Goal: Information Seeking & Learning: Learn about a topic

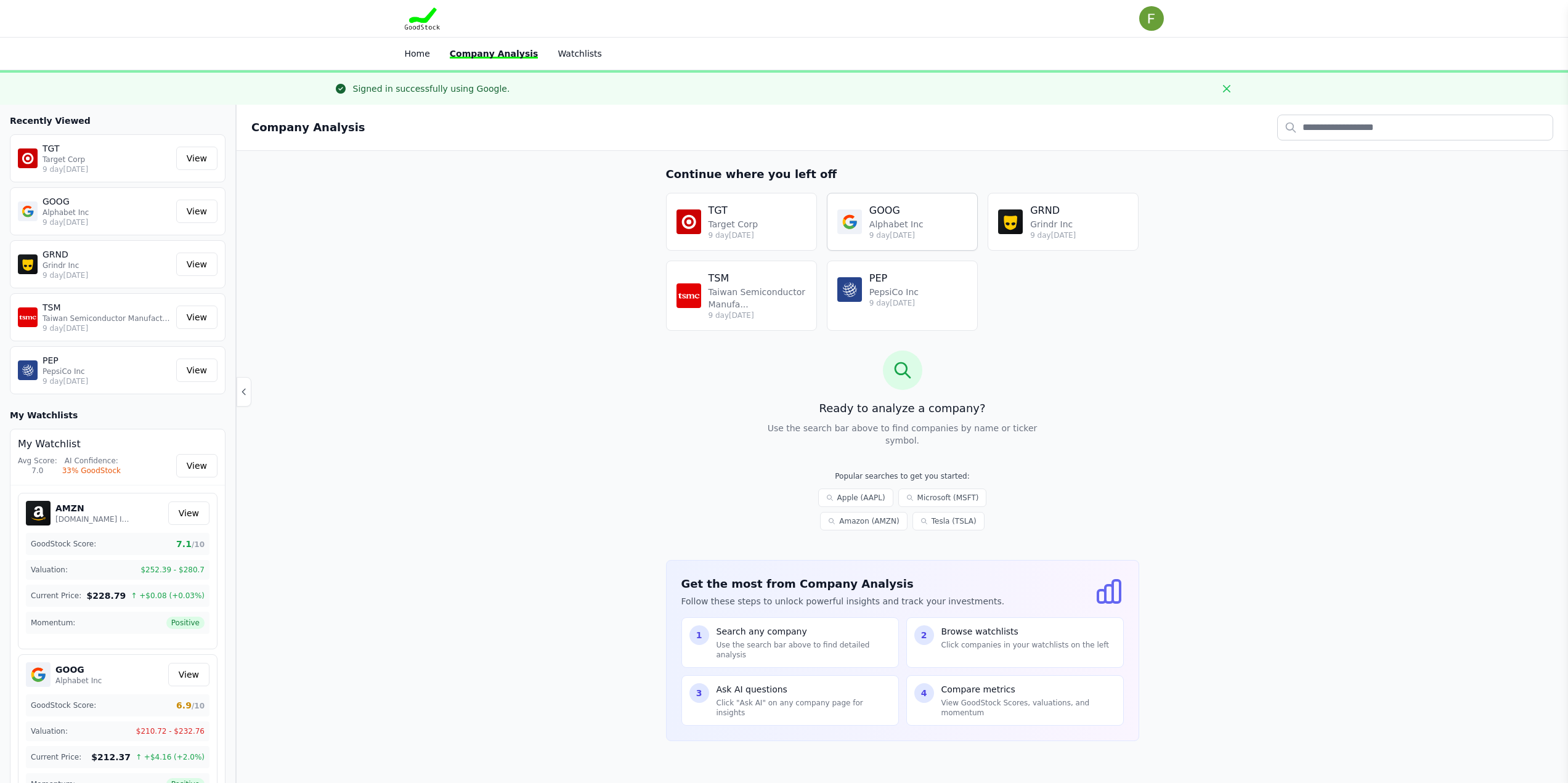
click at [871, 227] on p "Alphabet Inc" at bounding box center [896, 224] width 54 height 13
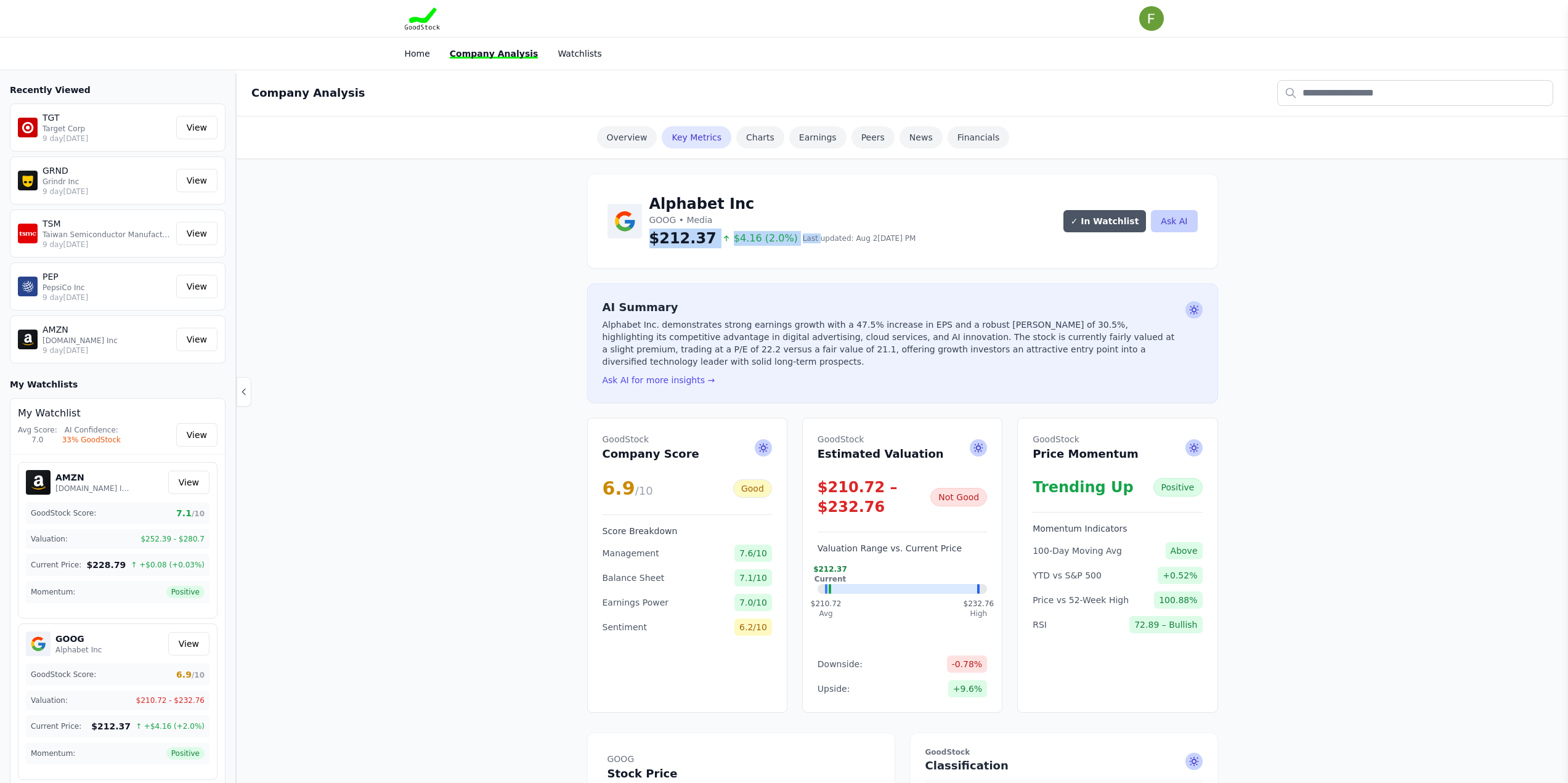
drag, startPoint x: 649, startPoint y: 234, endPoint x: 794, endPoint y: 231, distance: 145.0
click at [794, 231] on div "Alphabet Inc GOOG • Media $212.37 $4.16 (2.0%) Last updated: Aug 2[DATE] PM" at bounding box center [762, 221] width 309 height 54
click at [39, 221] on div "TSM Taiwan Semiconductor Manufacturing Co Ltd 9 [DATE]" at bounding box center [95, 233] width 154 height 32
click at [202, 230] on link "View" at bounding box center [196, 233] width 41 height 23
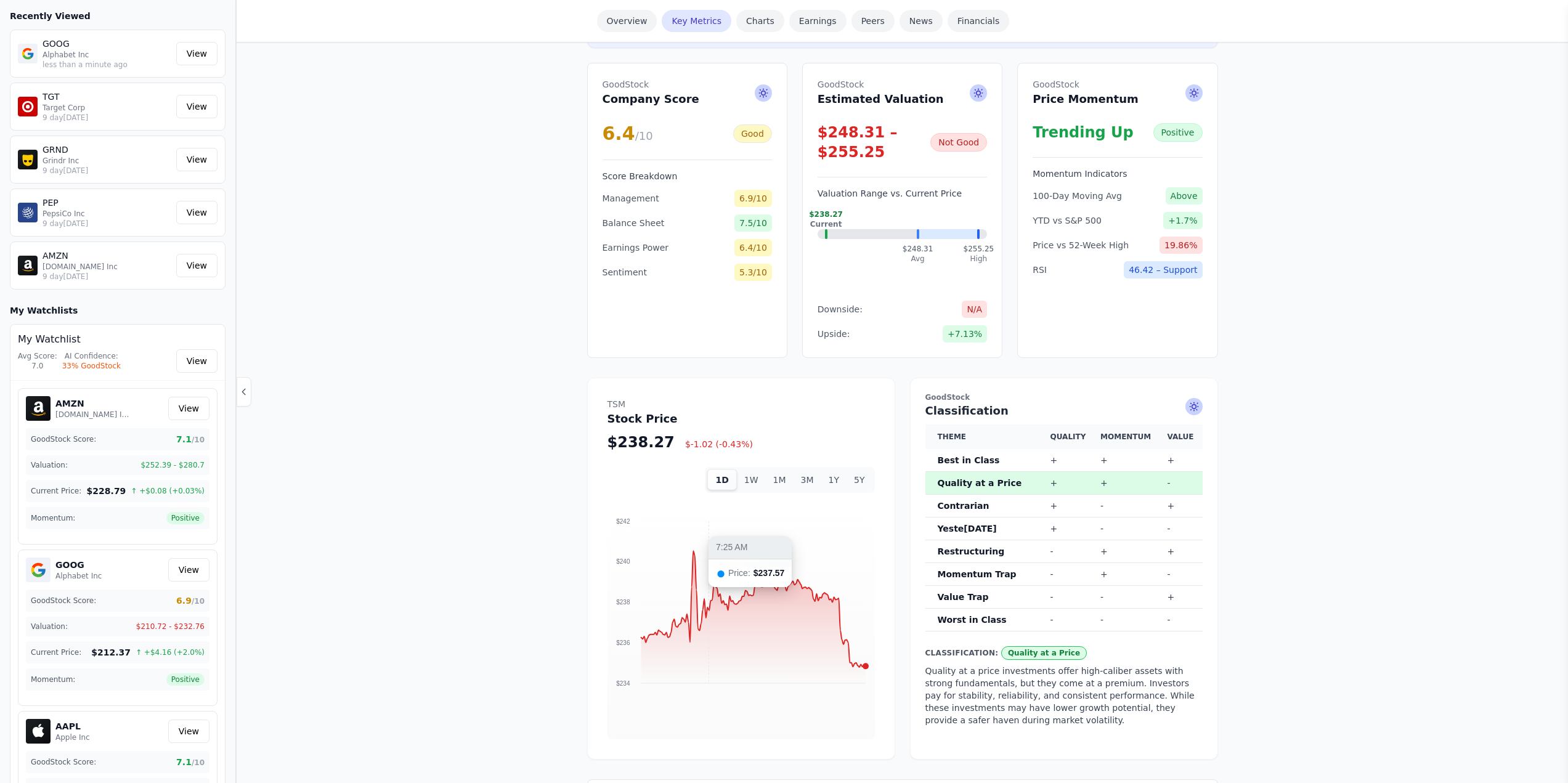
scroll to position [369, 0]
click at [753, 467] on button "1W" at bounding box center [751, 478] width 29 height 21
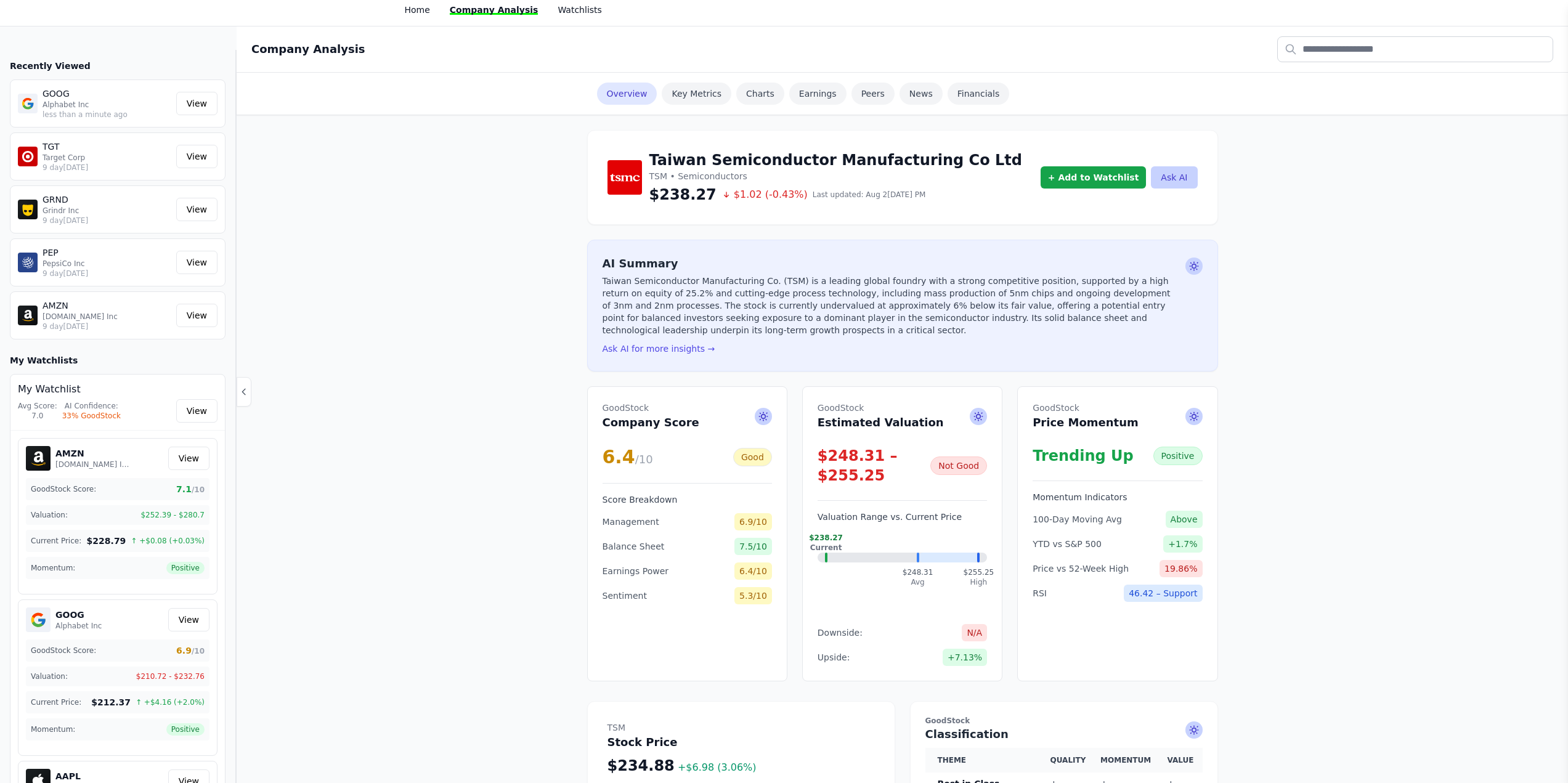
scroll to position [0, 0]
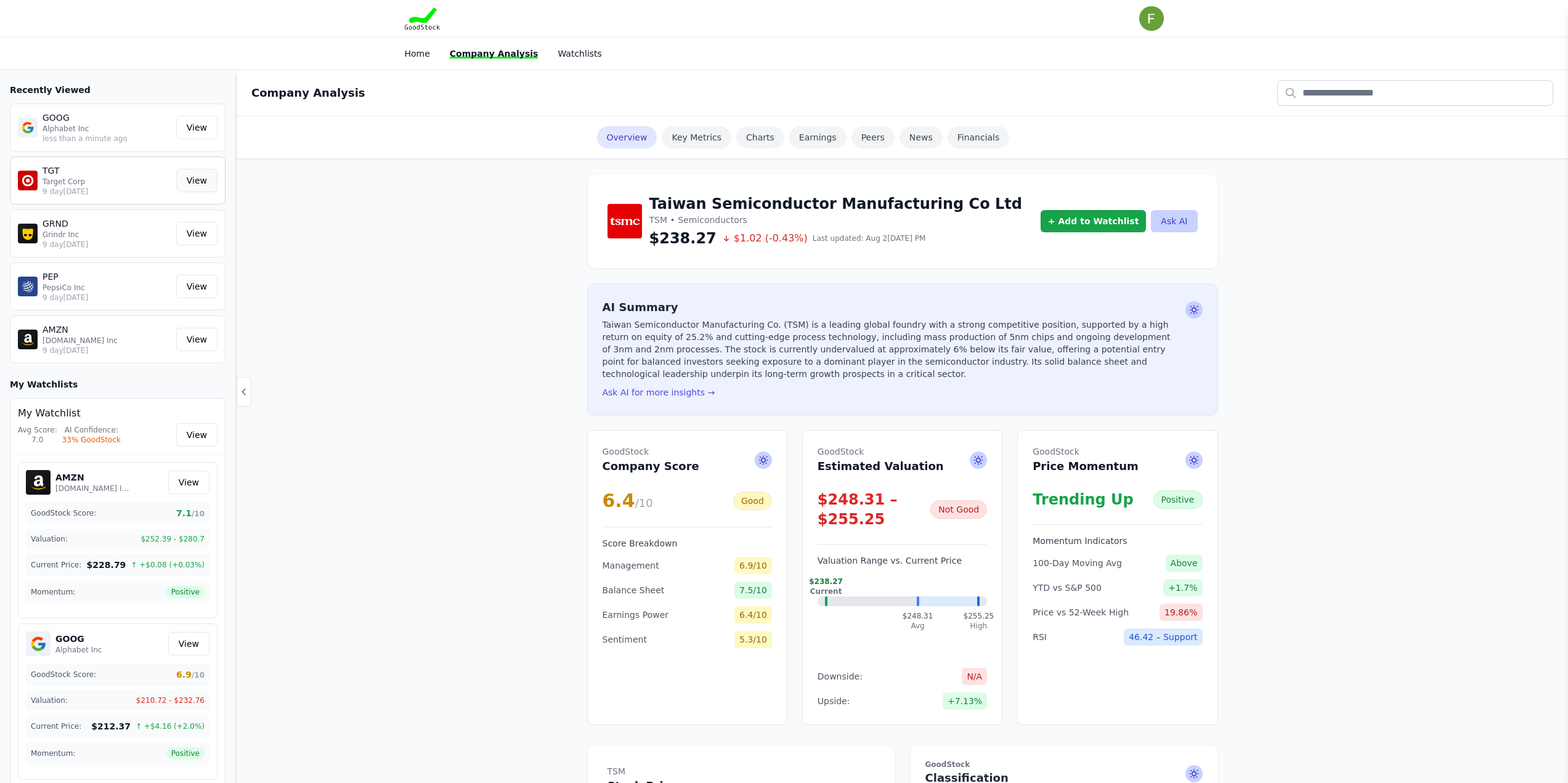
click at [186, 178] on link "View" at bounding box center [196, 180] width 41 height 23
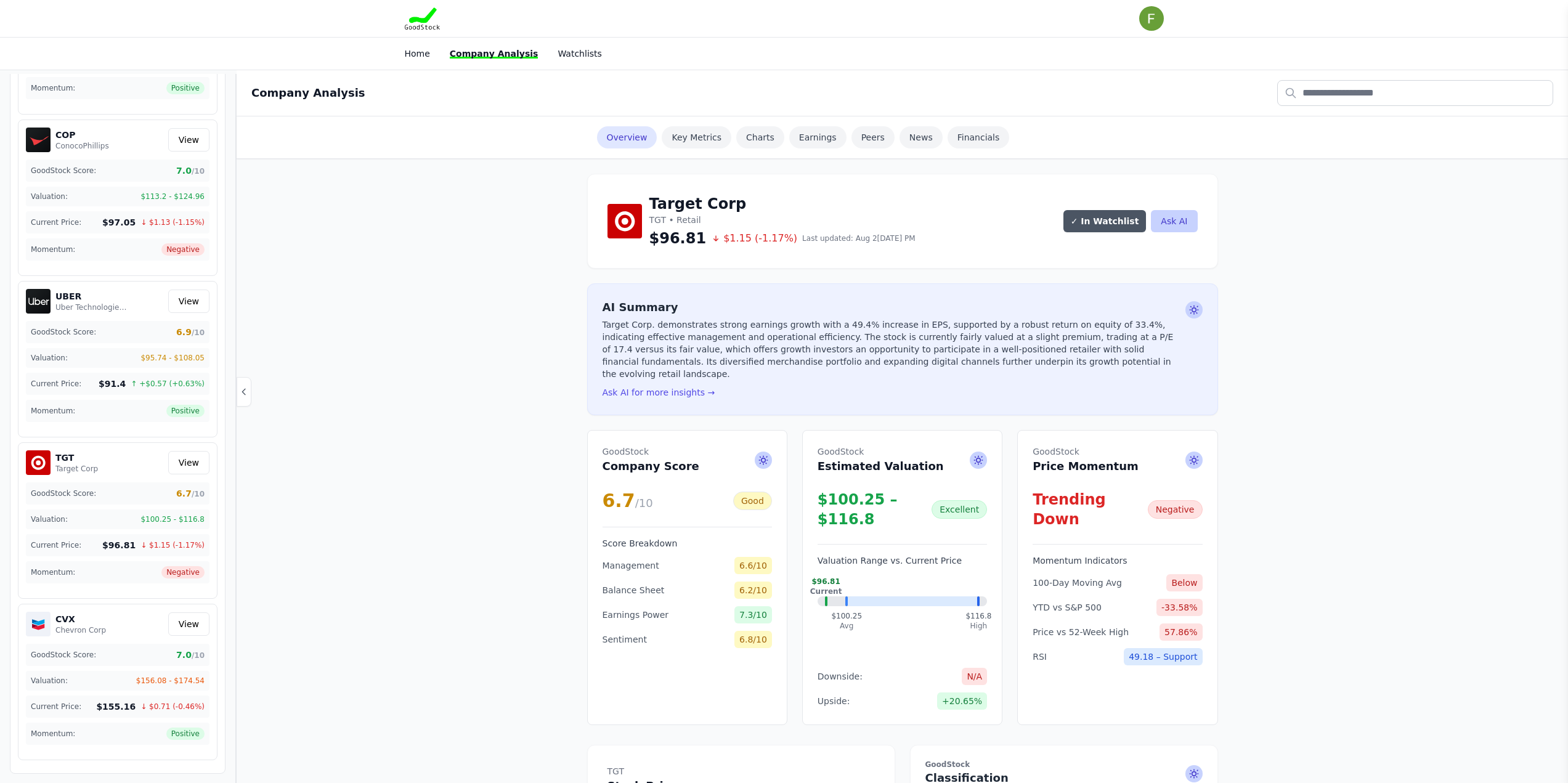
scroll to position [1150, 0]
click at [424, 57] on link "Home" at bounding box center [417, 53] width 25 height 10
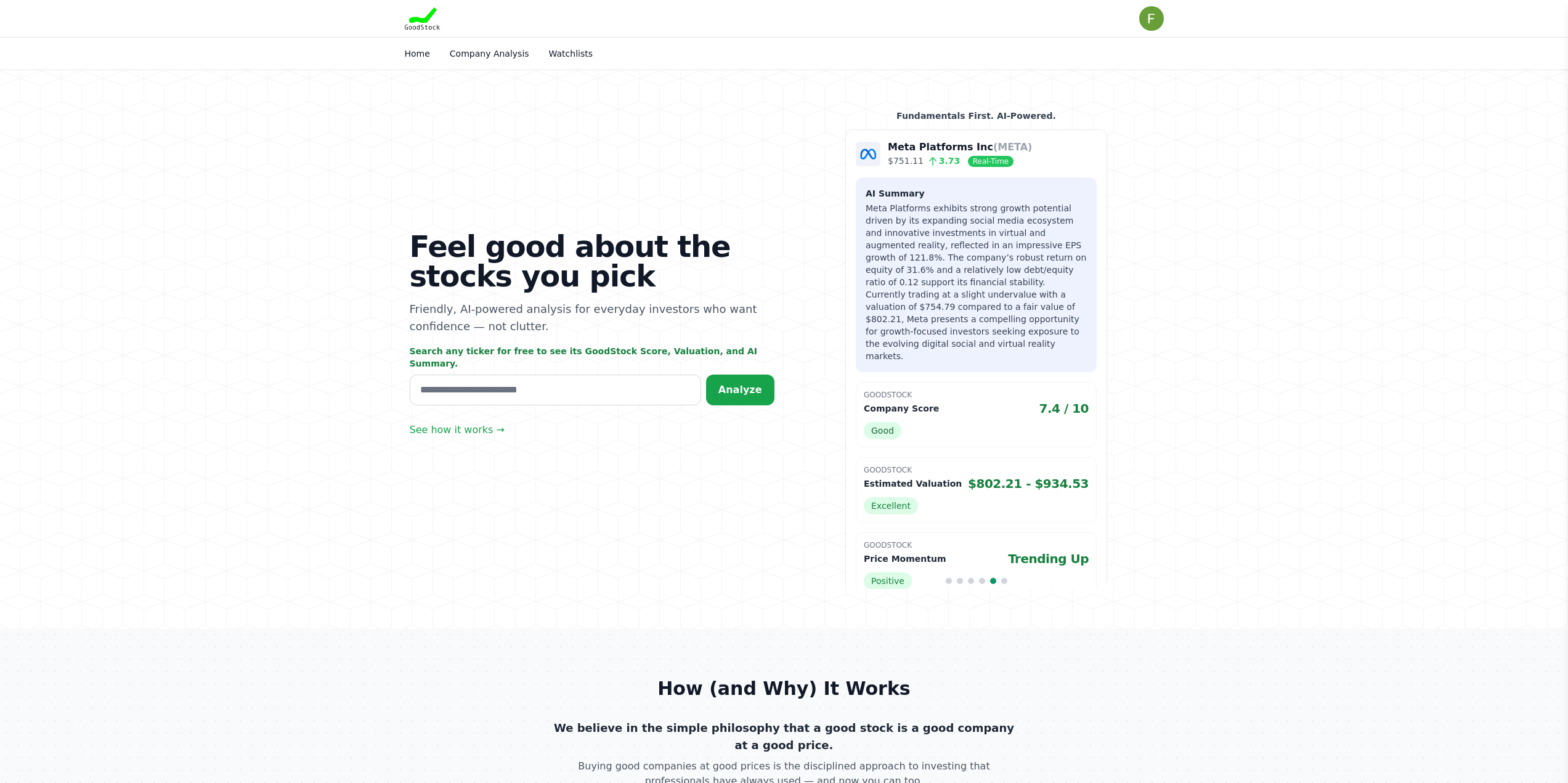
click at [769, 65] on nav "Home Company Analysis Watchlists" at bounding box center [784, 54] width 1568 height 34
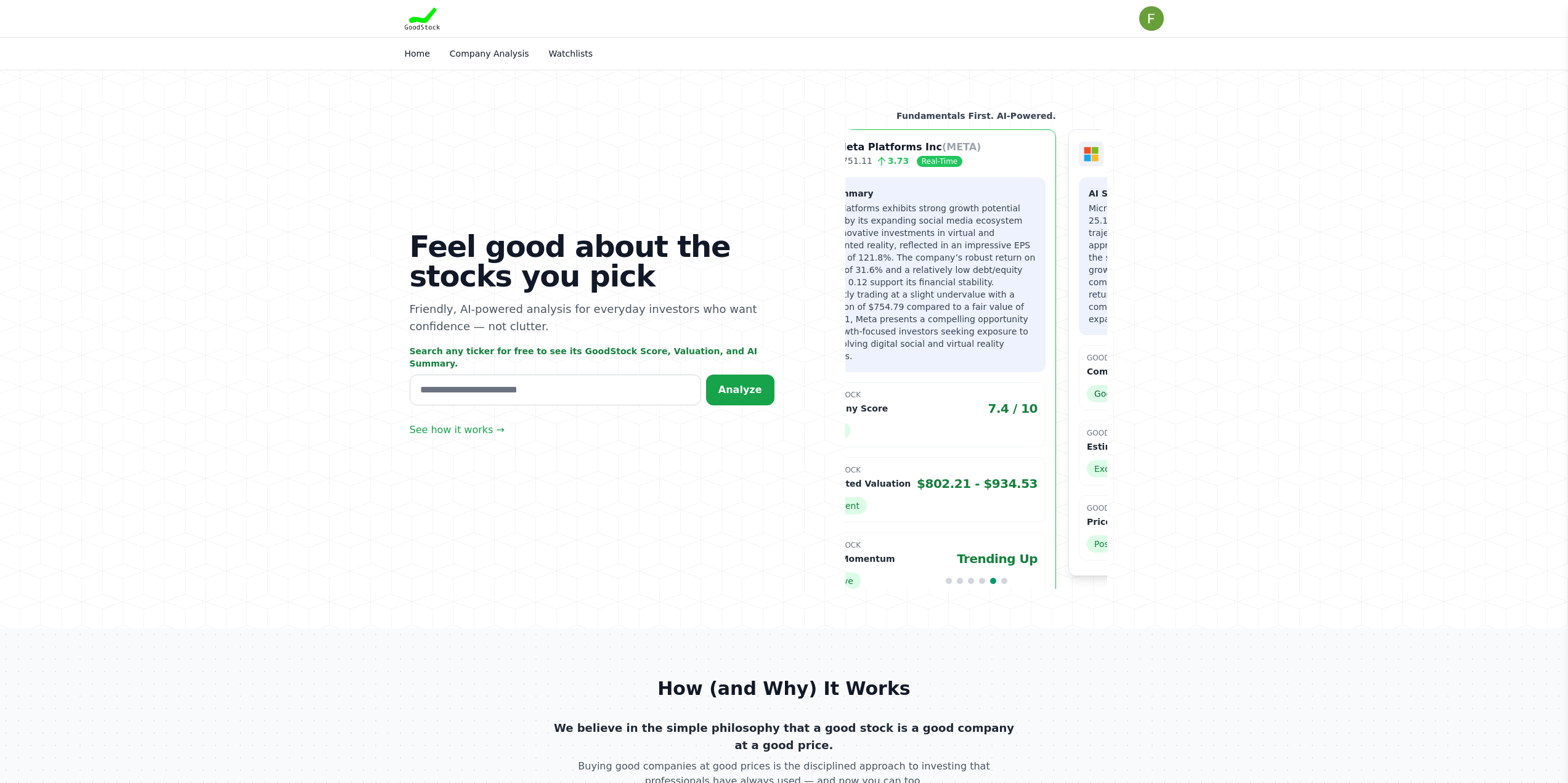
click at [804, 325] on div "Feel good about the stocks you pick Friendly, AI-powered analysis for everyday …" at bounding box center [784, 349] width 789 height 558
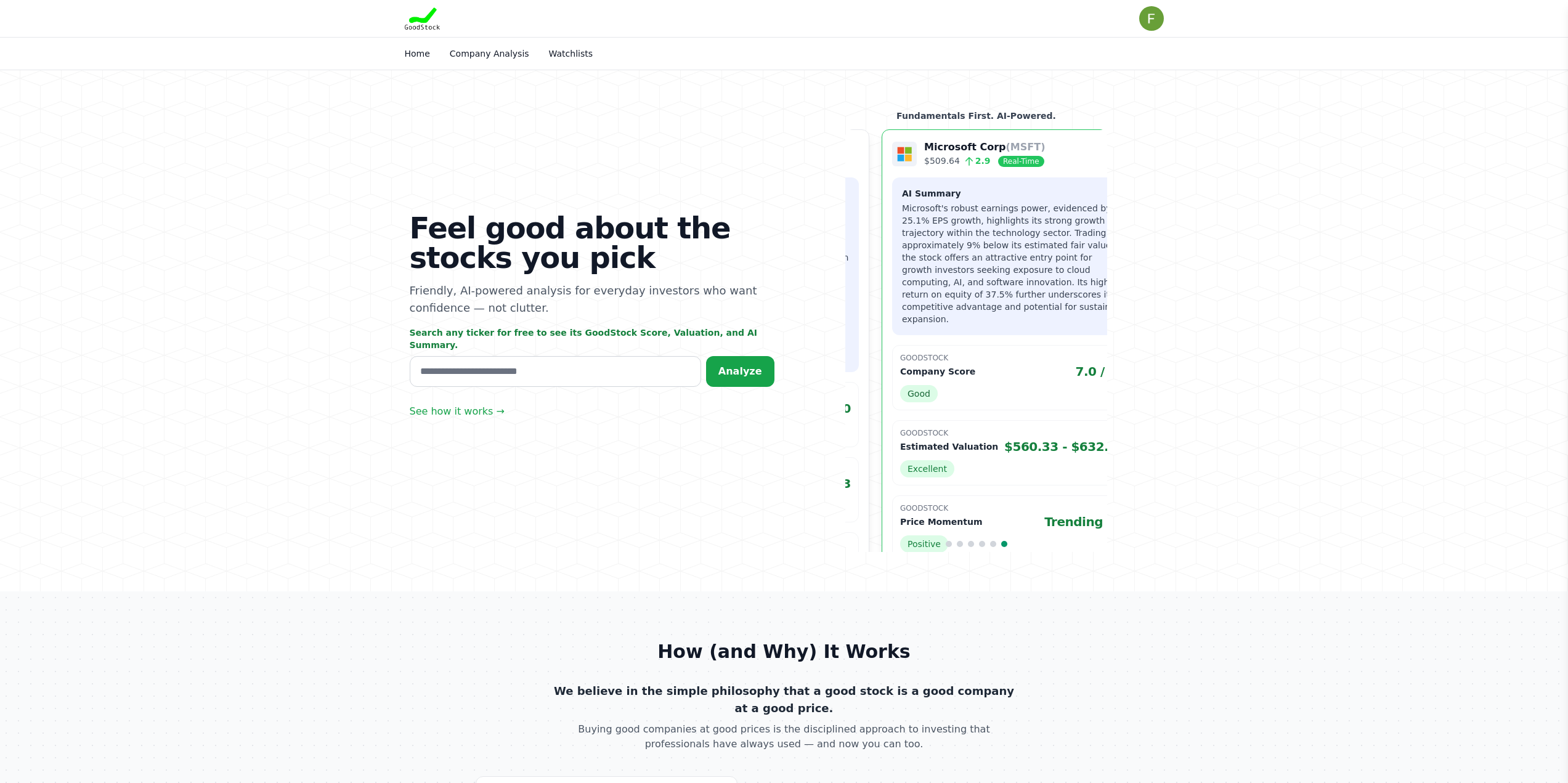
click at [1061, 330] on div "Microsoft Corp (MSFT) $509.64 2.9 Real-Time AI Summary Microsoft's robust earni…" at bounding box center [1012, 352] width 262 height 447
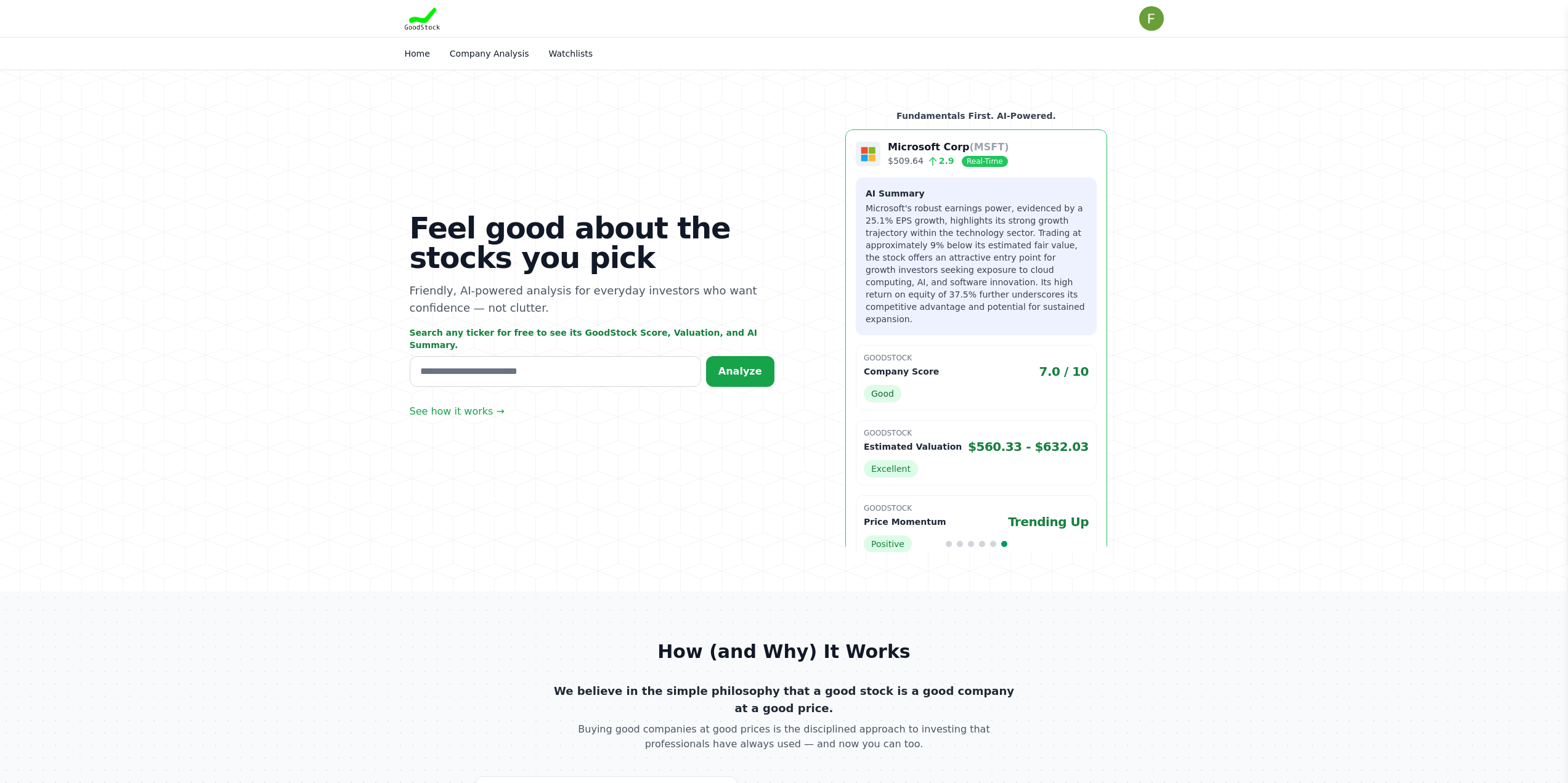
click at [780, 293] on div "Feel good about the stocks you pick Friendly, AI-powered analysis for everyday …" at bounding box center [784, 331] width 789 height 521
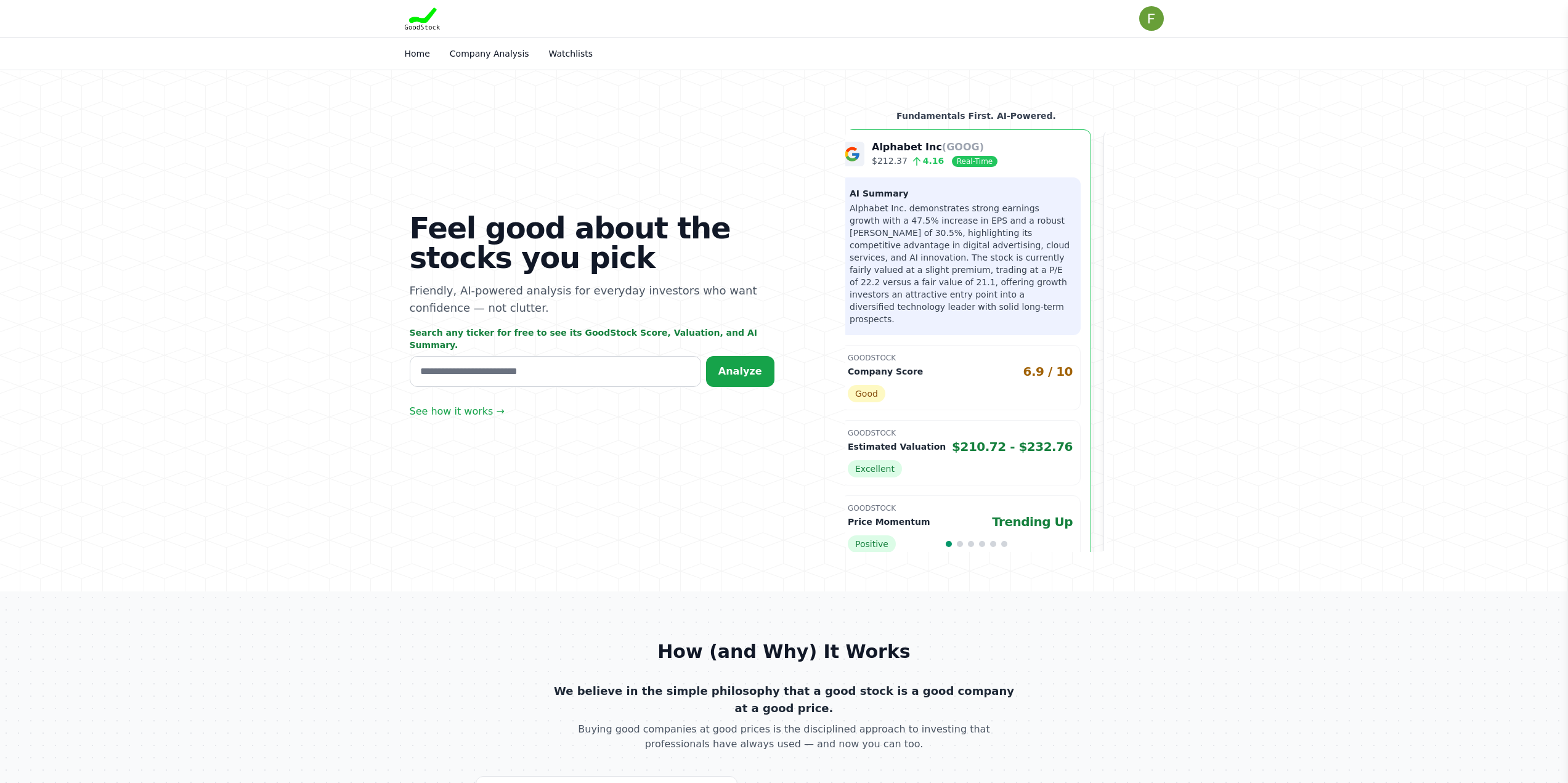
click at [999, 278] on p "Alphabet Inc. demonstrates strong earnings growth with a 47.5% increase in EPS …" at bounding box center [961, 263] width 221 height 123
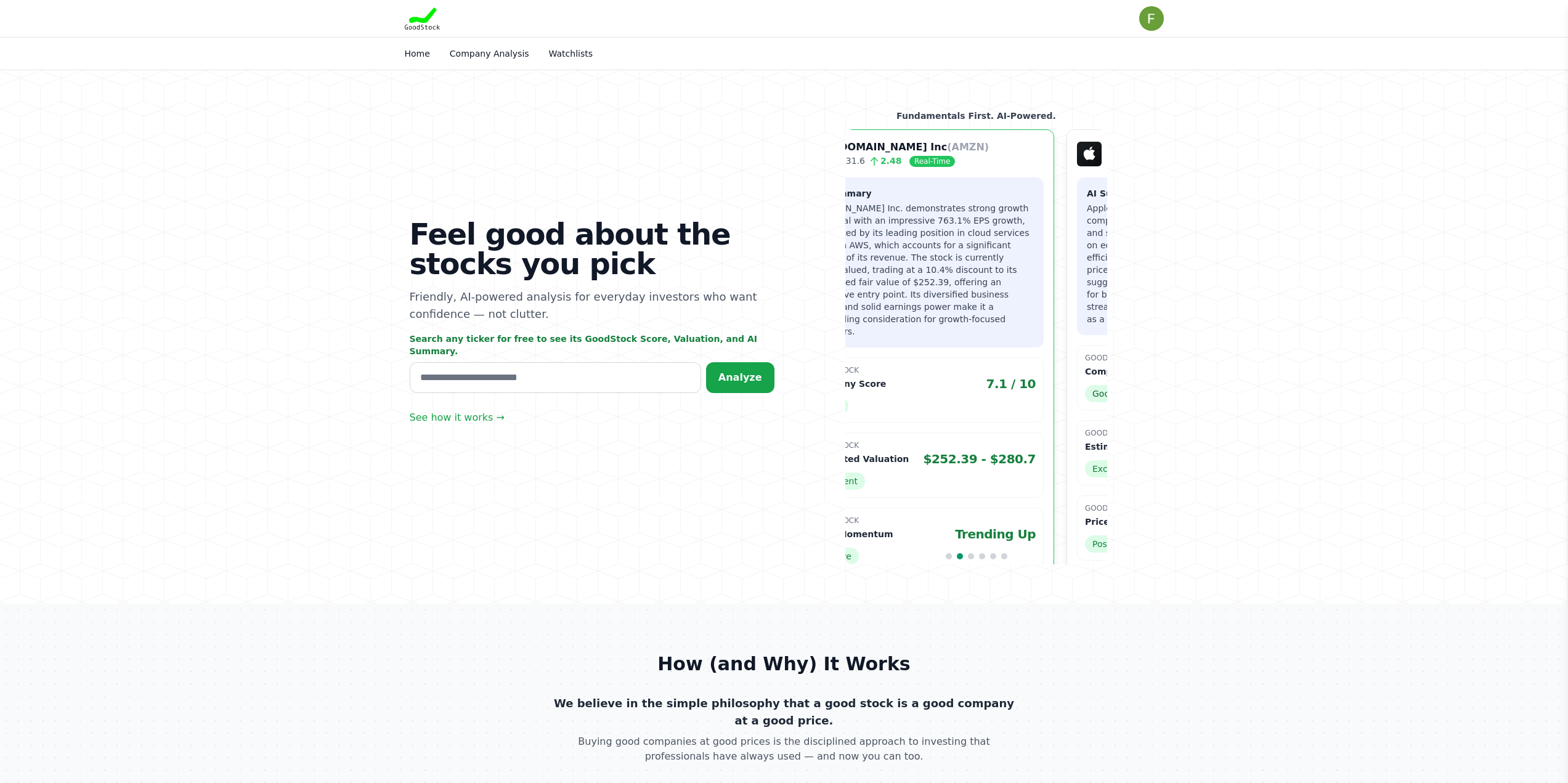
click at [921, 294] on div "[DOMAIN_NAME] Inc (AMZN) $231.6 2.48 Real-Time AI Summary GoodStock Company Sco…" at bounding box center [923, 358] width 262 height 459
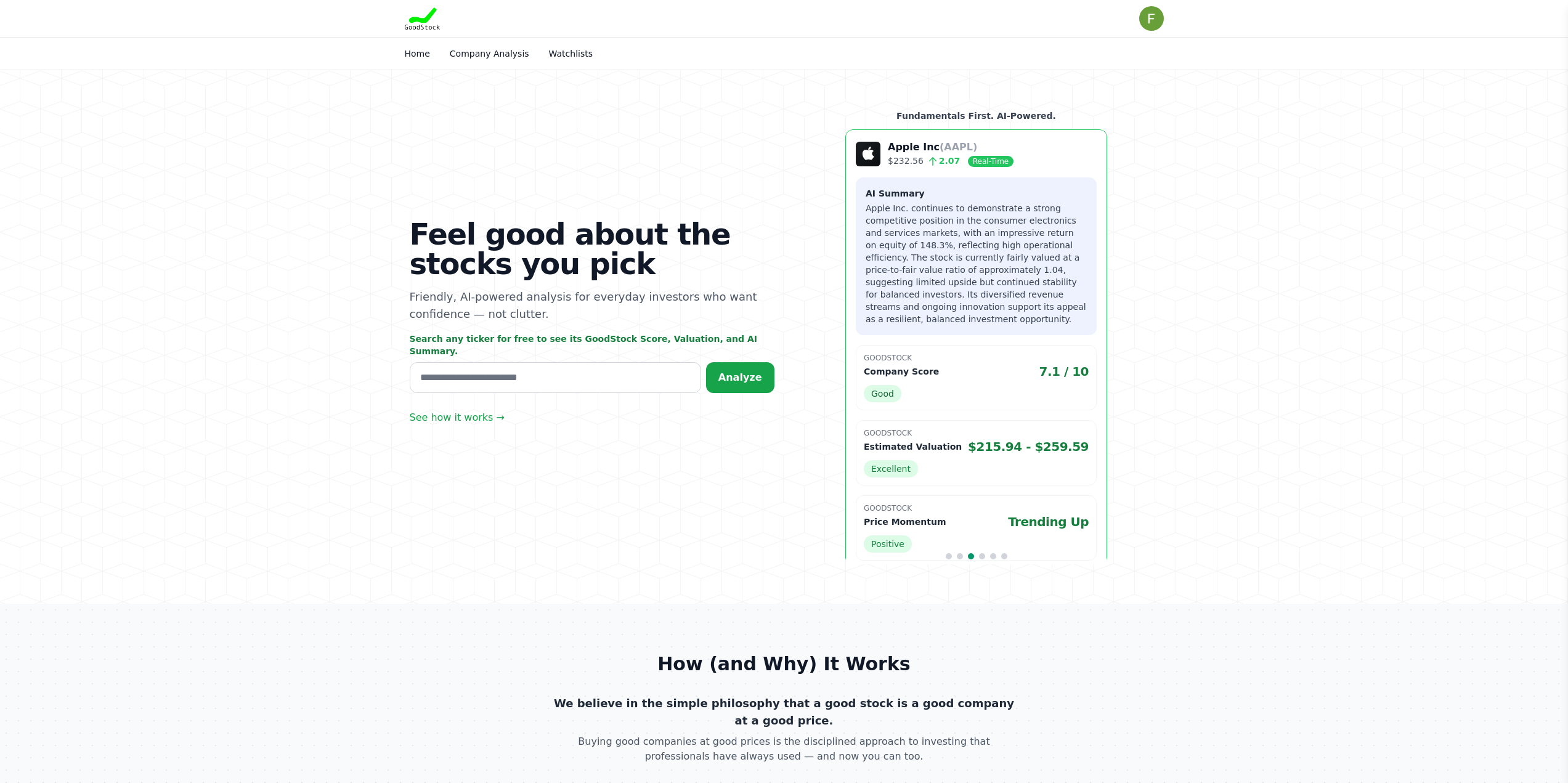
click at [956, 297] on p "Apple Inc. continues to demonstrate a strong competitive position in the consum…" at bounding box center [976, 263] width 221 height 123
click at [846, 293] on div "Apple Inc (AAPL) $232.56 2.07 Real-Time AI Summary GoodStock Company Score 7.1 …" at bounding box center [963, 352] width 262 height 447
